Goal: Subscribe to service/newsletter

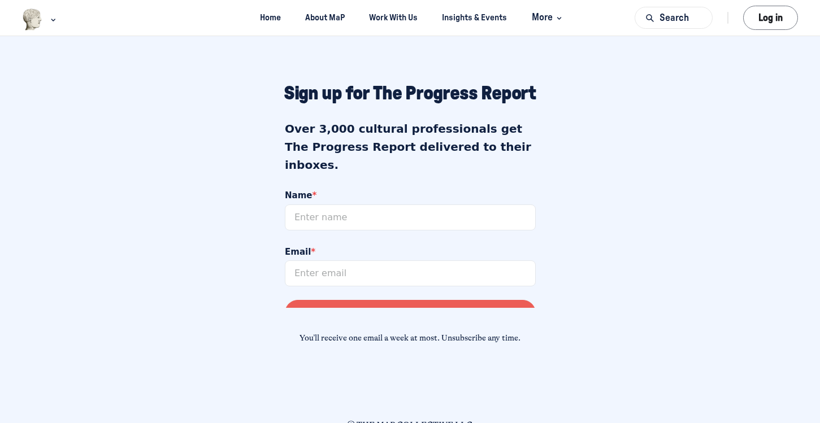
scroll to position [984, 0]
click at [312, 204] on input "Name *" at bounding box center [409, 217] width 251 height 26
type input "Preeti Gupta"
click at [315, 260] on input "Email *" at bounding box center [409, 273] width 251 height 26
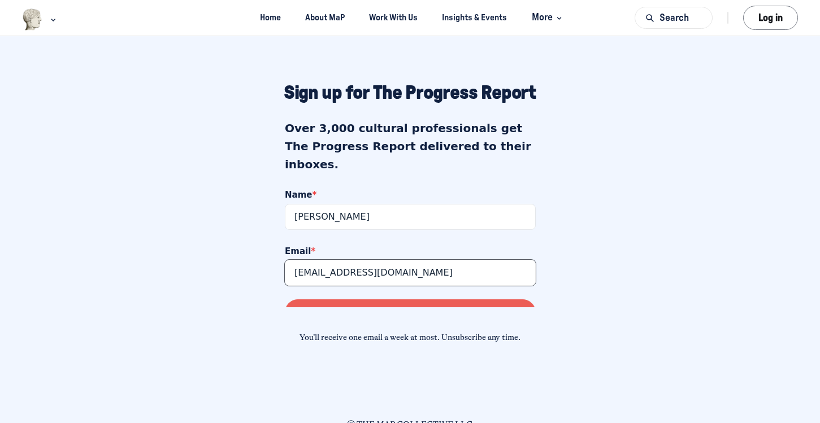
type input "pgupta@amnh.org"
click at [336, 305] on button "Send Me the Newsletter" at bounding box center [409, 313] width 251 height 26
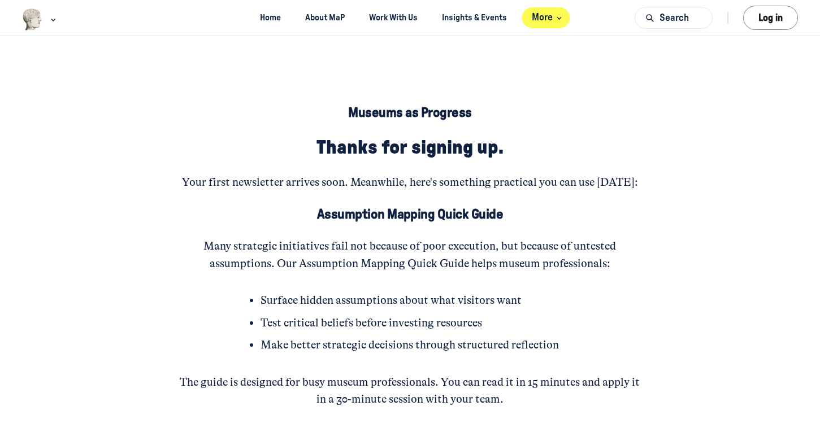
click at [552, 20] on span "More" at bounding box center [548, 17] width 33 height 15
click at [452, 55] on div "Museums as Progress Thanks for signing up. Your first newsletter arrives soon. …" at bounding box center [409, 301] width 781 height 531
click at [401, 19] on link "Work With Us" at bounding box center [394, 17] width 68 height 21
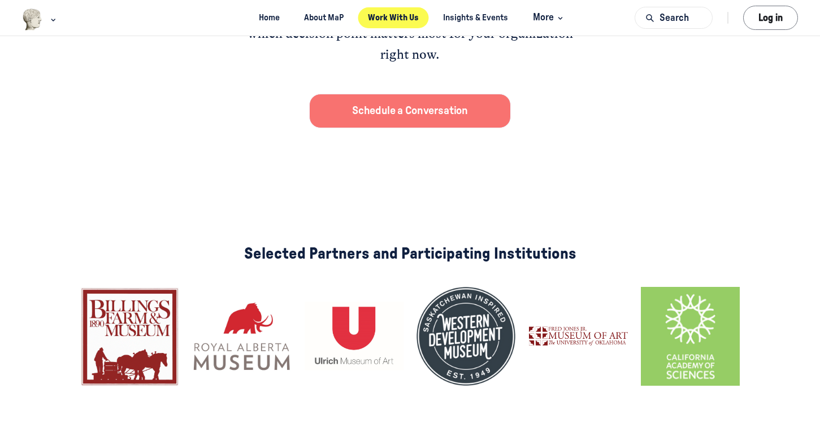
scroll to position [1064, 0]
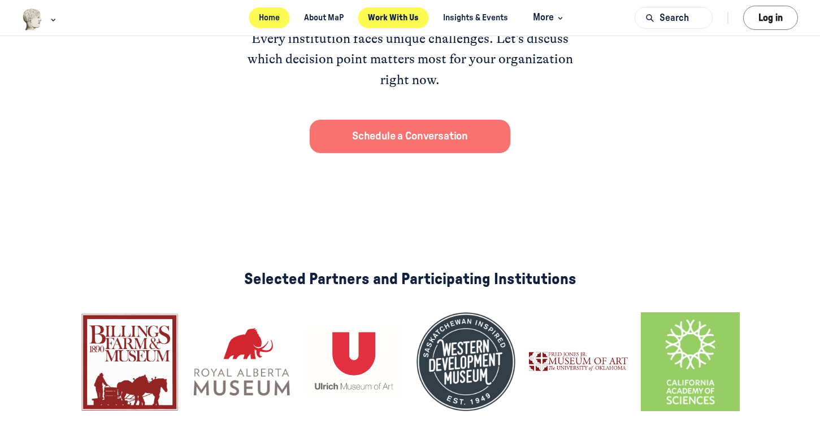
click at [270, 18] on link "Home" at bounding box center [269, 17] width 41 height 21
